Goal: Task Accomplishment & Management: Use online tool/utility

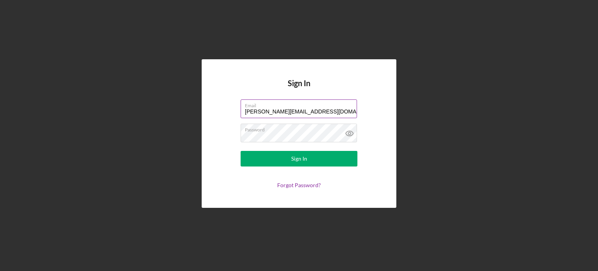
type input "[PERSON_NAME][EMAIL_ADDRESS][DOMAIN_NAME]"
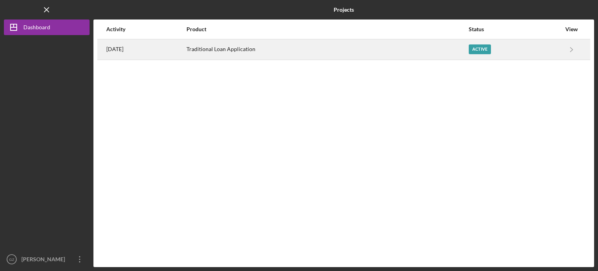
click at [486, 49] on div "Active" at bounding box center [480, 49] width 22 height 10
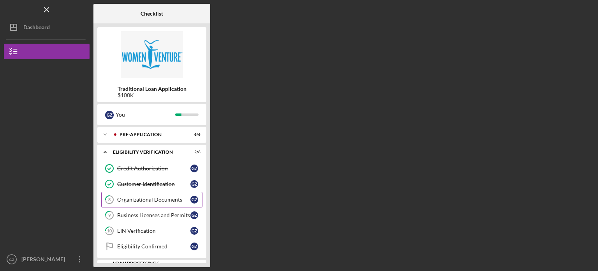
click at [125, 202] on div "Organizational Documents" at bounding box center [153, 199] width 73 height 6
